Goal: Information Seeking & Learning: Learn about a topic

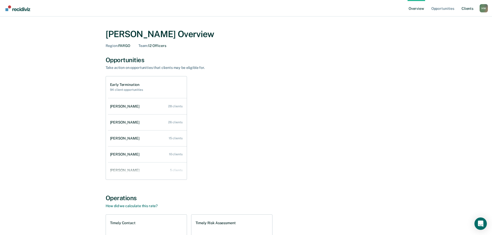
click at [471, 8] on link "Client s" at bounding box center [468, 8] width 14 height 17
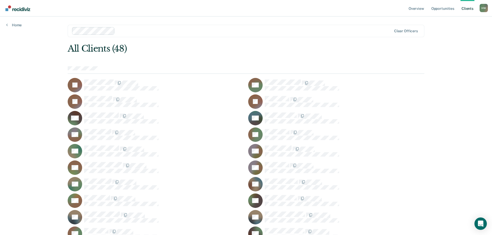
click at [470, 9] on link "Client s" at bounding box center [468, 8] width 14 height 17
click at [483, 6] on div "H W" at bounding box center [484, 8] width 8 height 8
click at [465, 32] on link "Go to Operations" at bounding box center [464, 34] width 42 height 4
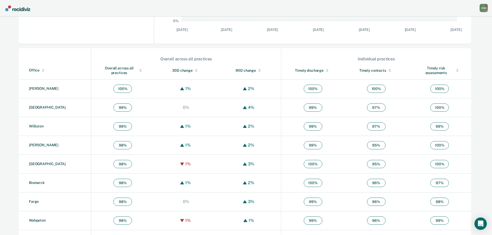
scroll to position [155, 0]
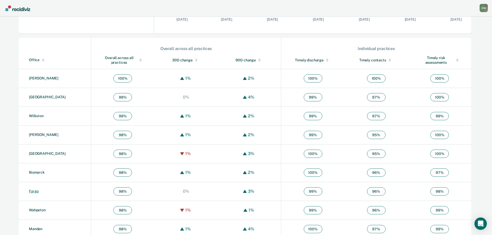
click at [33, 191] on link "Fargo" at bounding box center [34, 191] width 10 height 4
